Goal: Task Accomplishment & Management: Manage account settings

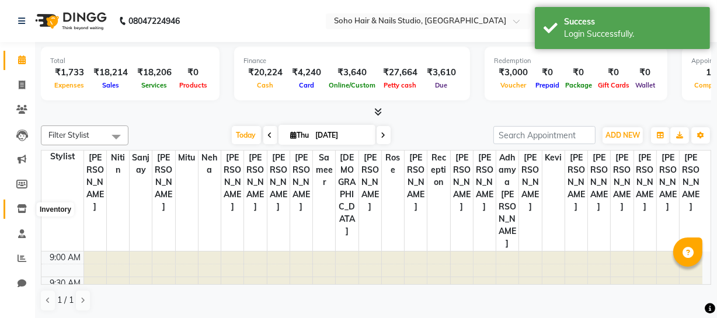
click at [18, 207] on icon at bounding box center [22, 208] width 10 height 9
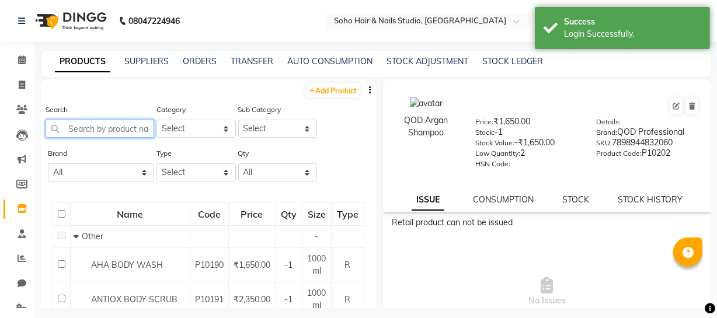
click at [69, 132] on input "text" at bounding box center [100, 129] width 109 height 18
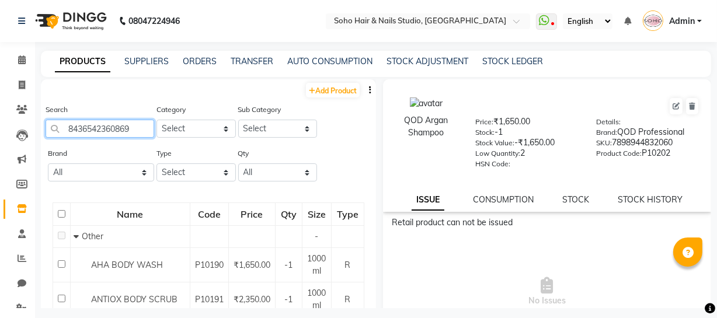
type input "8436542360869"
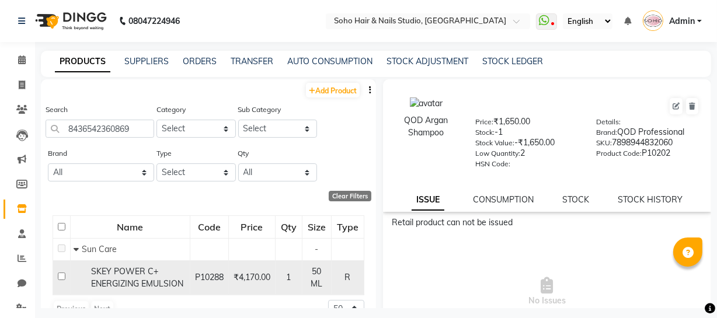
click at [145, 276] on div "SKEY POWER C+ ENERGIZING EMULSION" at bounding box center [130, 278] width 113 height 25
click at [141, 276] on div "SKEY POWER C+ ENERGIZING EMULSION" at bounding box center [130, 278] width 113 height 25
click at [131, 278] on span "SKEY POWER C+ ENERGIZING EMULSION" at bounding box center [137, 277] width 92 height 23
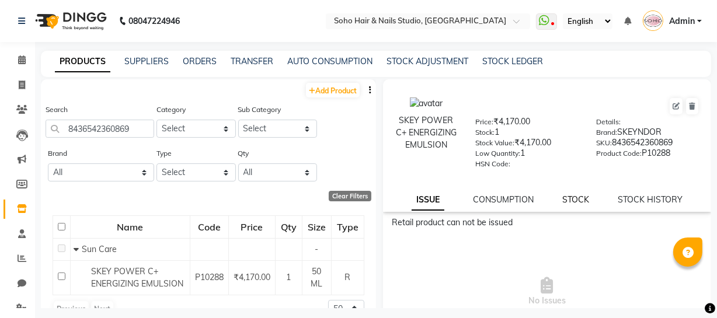
click at [570, 202] on link "STOCK" at bounding box center [575, 199] width 27 height 11
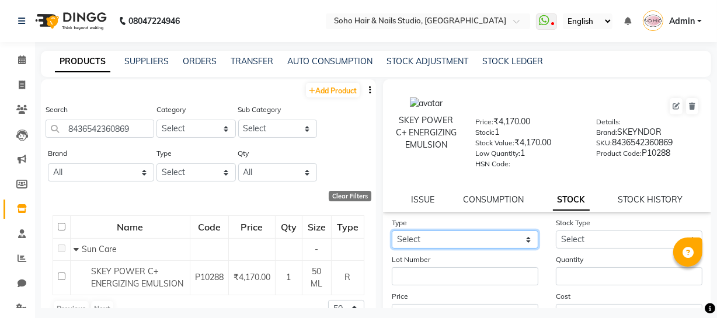
click at [476, 239] on select "Select In Out" at bounding box center [465, 240] width 147 height 18
select select "in"
click at [392, 233] on select "Select In Out" at bounding box center [465, 240] width 147 height 18
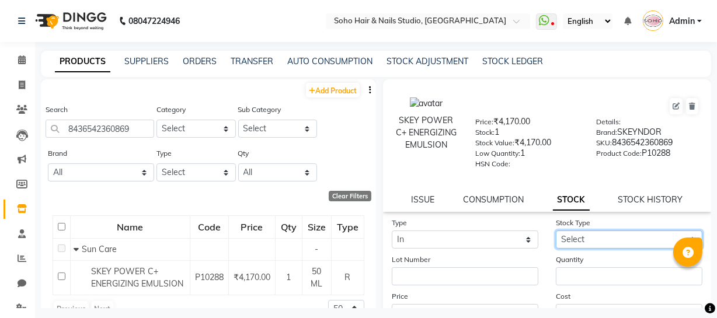
click at [620, 240] on select "Select New Stock Adjustment Return Other" at bounding box center [629, 240] width 147 height 18
select select "new stock"
click at [556, 233] on select "Select New Stock Adjustment Return Other" at bounding box center [629, 240] width 147 height 18
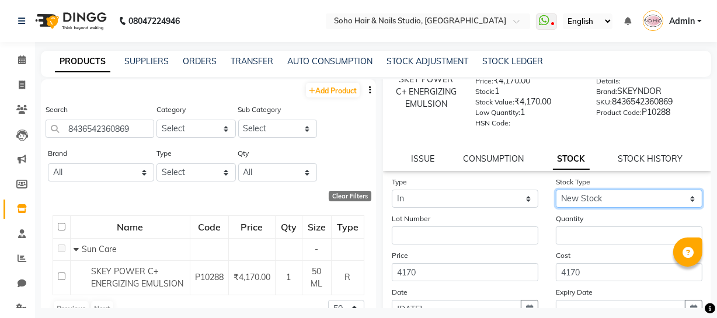
scroll to position [42, 0]
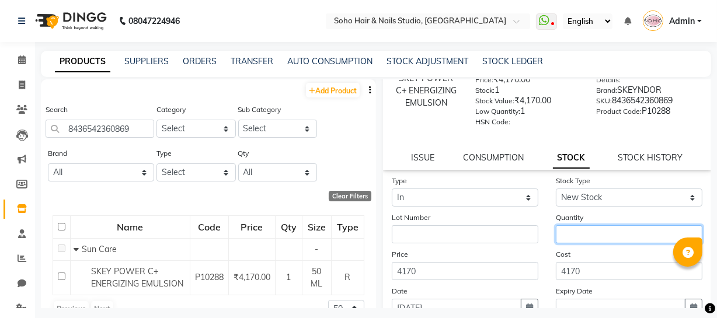
click at [574, 232] on input "number" at bounding box center [629, 234] width 147 height 18
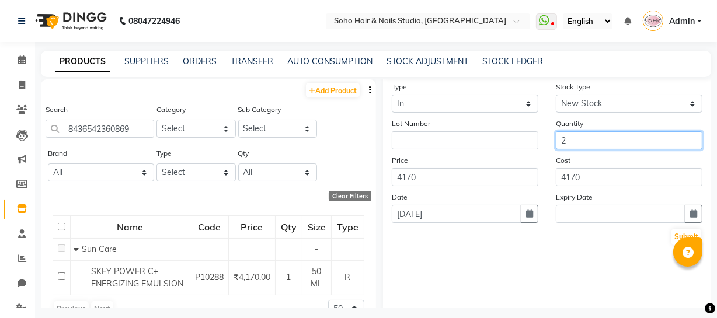
scroll to position [144, 0]
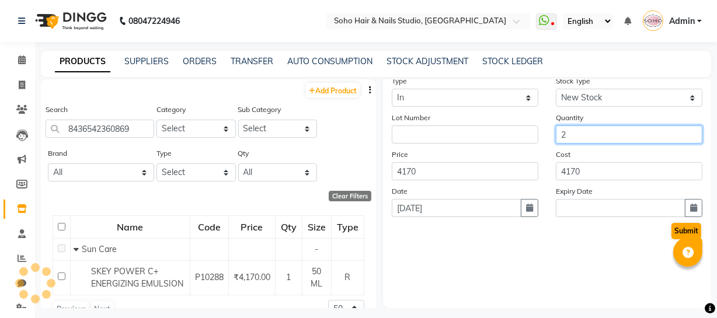
type input "2"
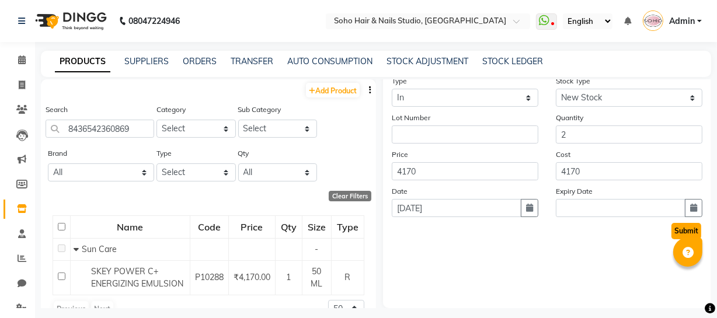
click at [675, 233] on button "Submit" at bounding box center [686, 231] width 30 height 16
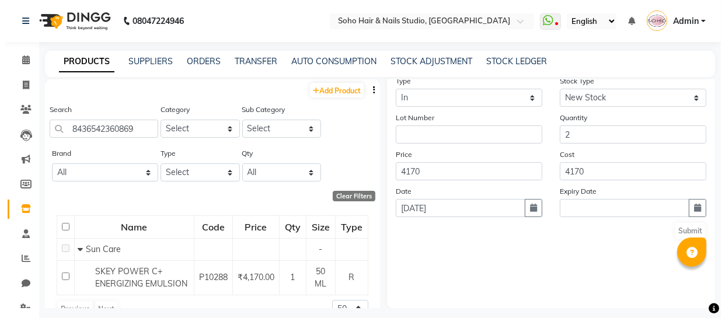
scroll to position [0, 0]
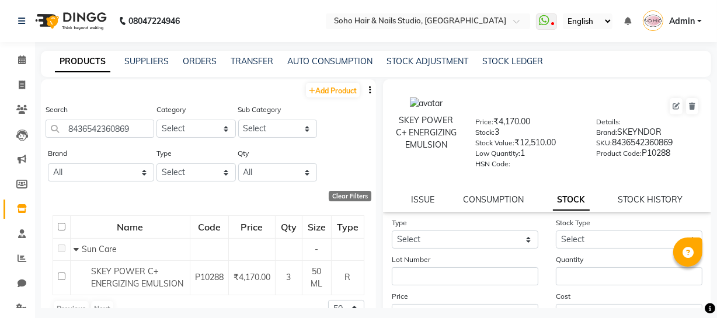
click at [699, 22] on link "Admin" at bounding box center [672, 21] width 59 height 19
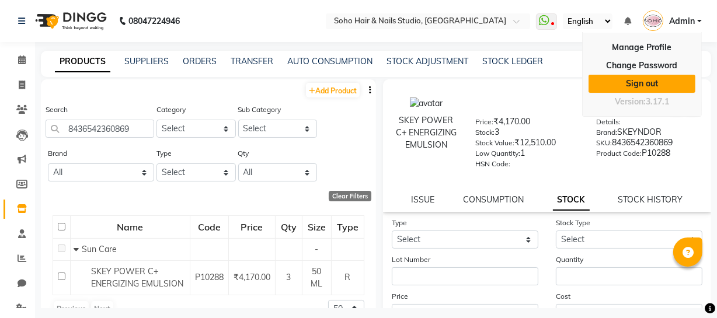
click at [642, 82] on link "Sign out" at bounding box center [641, 84] width 107 height 18
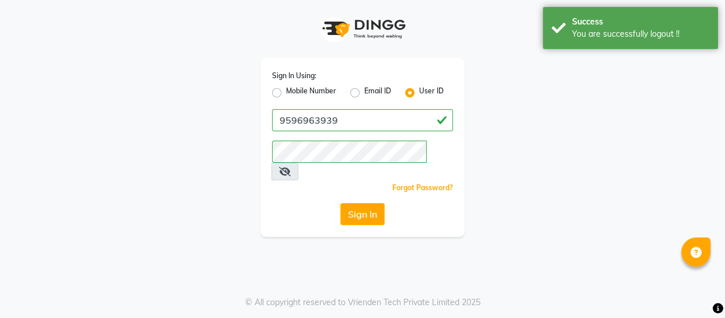
click at [295, 93] on label "Mobile Number" at bounding box center [311, 93] width 50 height 14
click at [294, 93] on input "Mobile Number" at bounding box center [290, 90] width 8 height 8
radio input "true"
radio input "false"
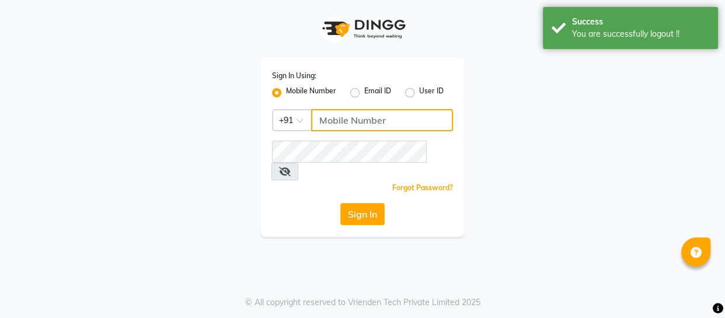
click at [322, 118] on input "Username" at bounding box center [382, 120] width 142 height 22
type input "9596963939"
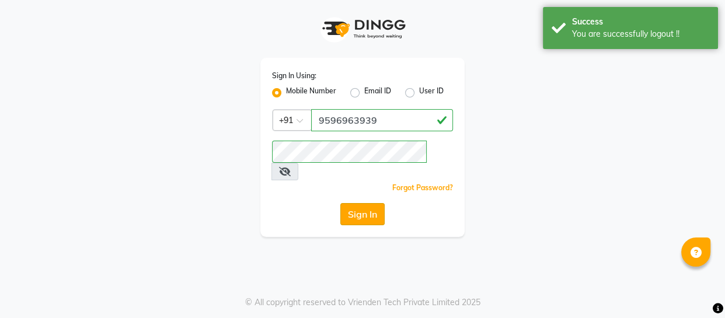
click at [358, 203] on button "Sign In" at bounding box center [362, 214] width 44 height 22
